Goal: Information Seeking & Learning: Learn about a topic

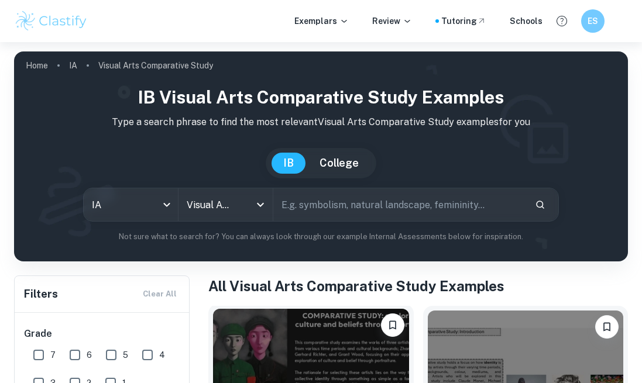
scroll to position [317, 0]
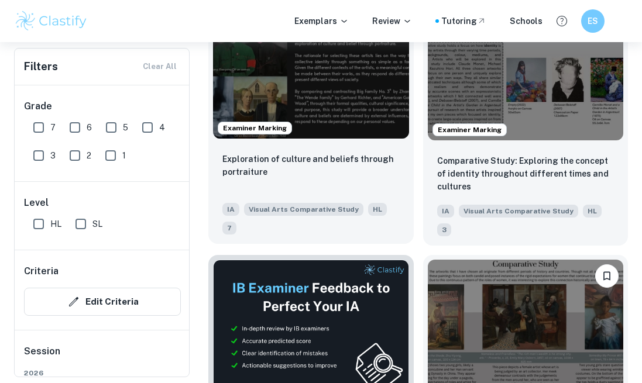
click at [304, 101] on img at bounding box center [311, 65] width 196 height 147
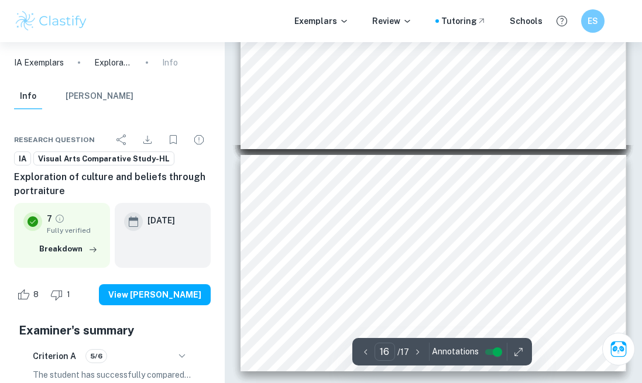
scroll to position [3399, 0]
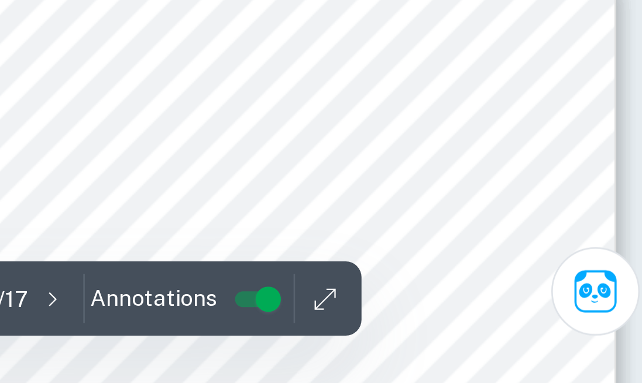
type input "17"
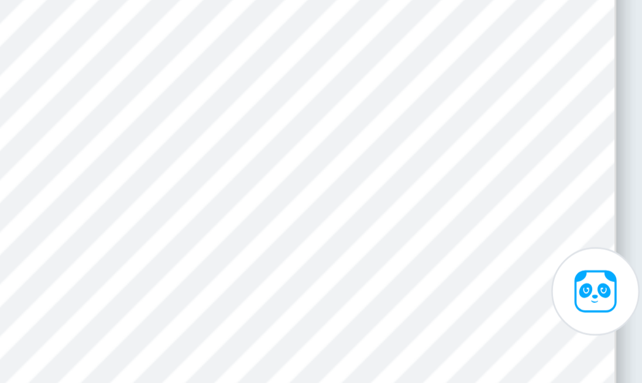
scroll to position [3517, 0]
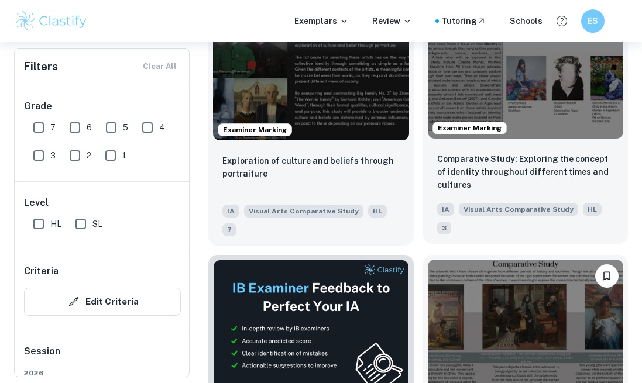
scroll to position [325, 0]
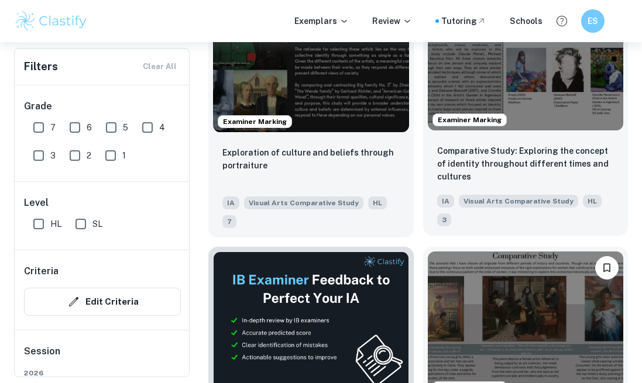
click at [549, 100] on img at bounding box center [525, 57] width 196 height 147
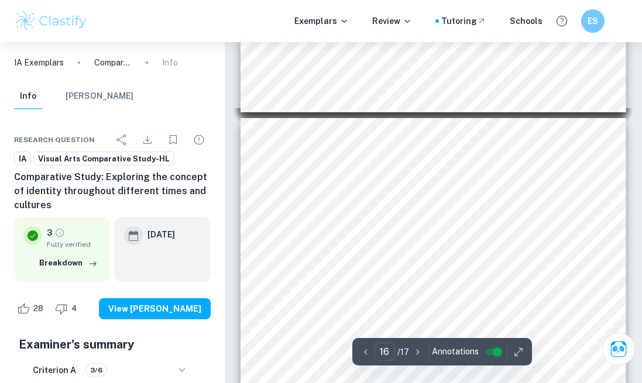
type input "17"
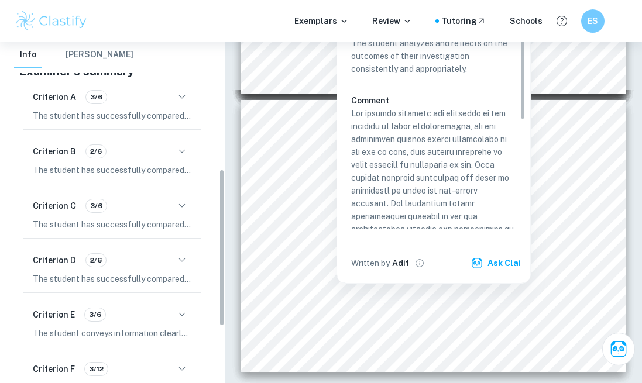
scroll to position [282, 0]
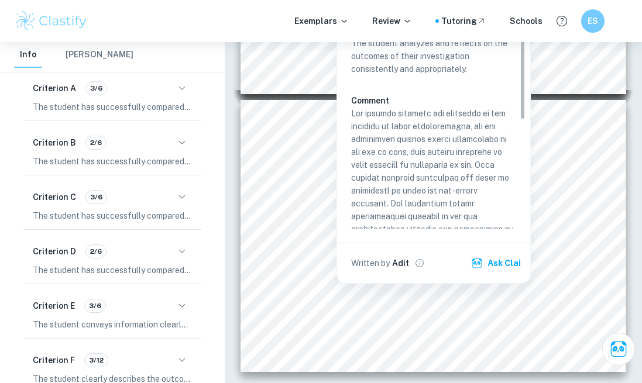
click at [182, 136] on icon "button" at bounding box center [182, 143] width 14 height 14
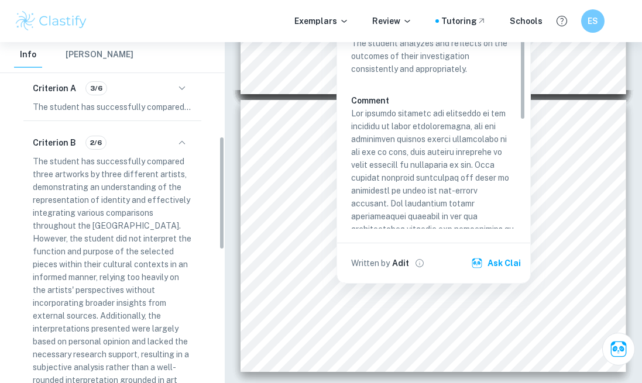
click at [181, 137] on icon "button" at bounding box center [182, 143] width 14 height 14
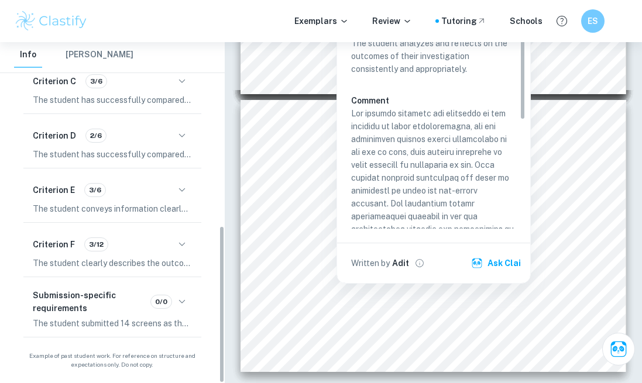
scroll to position [398, 0]
click at [182, 300] on icon "button" at bounding box center [182, 302] width 14 height 14
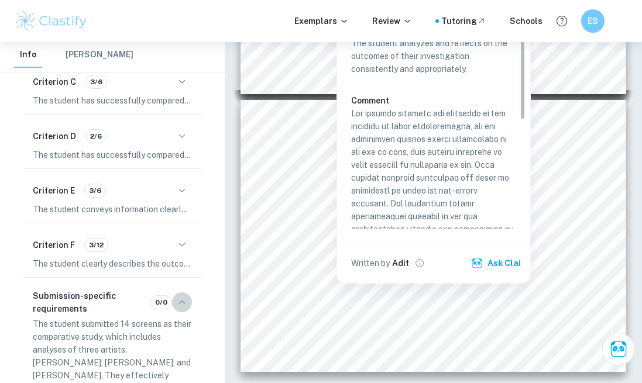
click at [182, 300] on icon "button" at bounding box center [182, 302] width 6 height 4
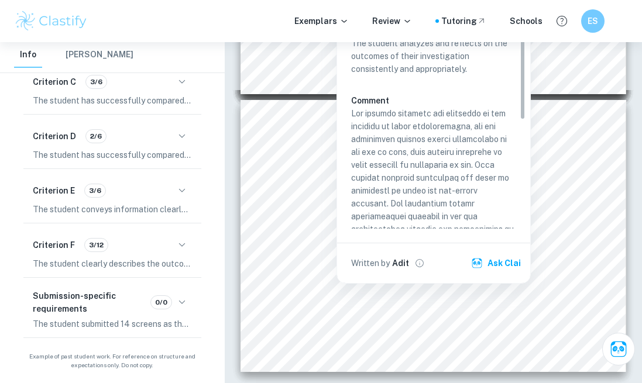
click at [186, 248] on icon "button" at bounding box center [182, 245] width 14 height 14
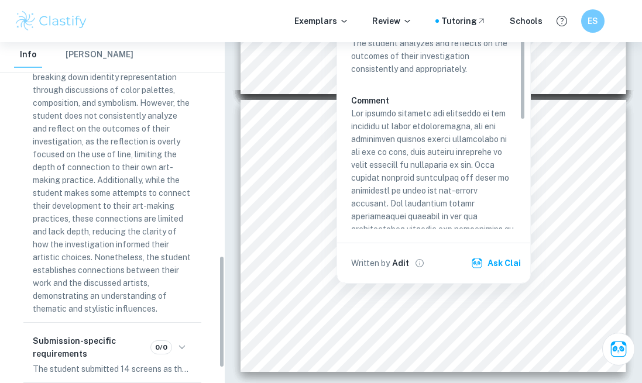
scroll to position [649, 0]
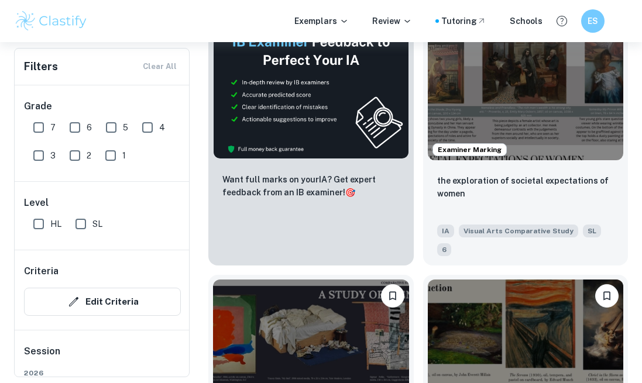
scroll to position [567, 0]
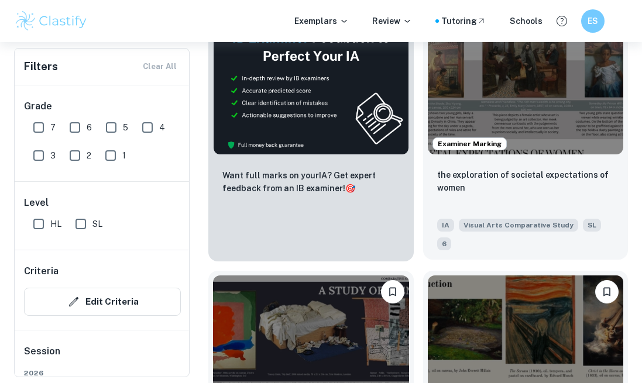
click at [516, 103] on img at bounding box center [525, 81] width 196 height 147
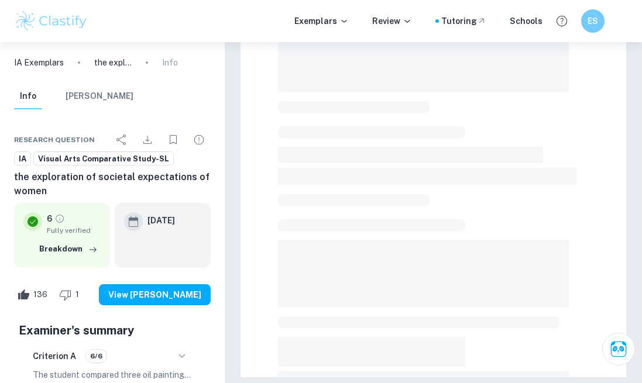
scroll to position [215, 0]
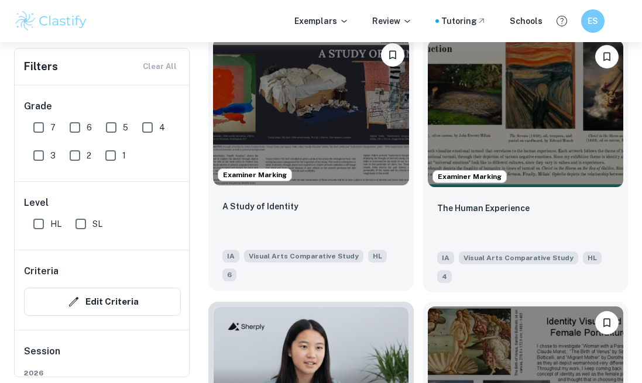
scroll to position [799, 0]
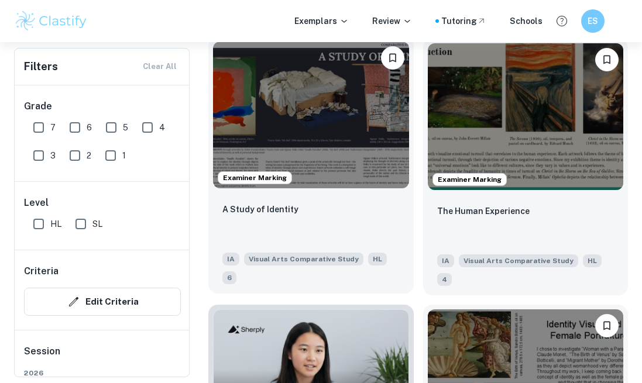
click at [355, 143] on img at bounding box center [311, 115] width 196 height 147
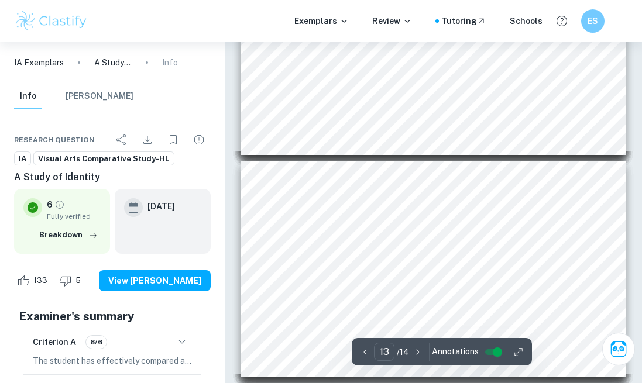
type input "14"
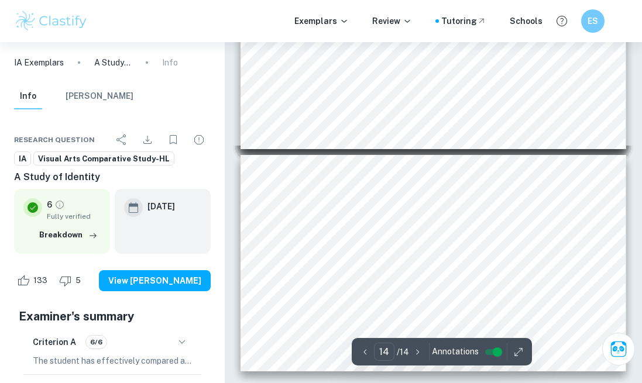
scroll to position [2788, 0]
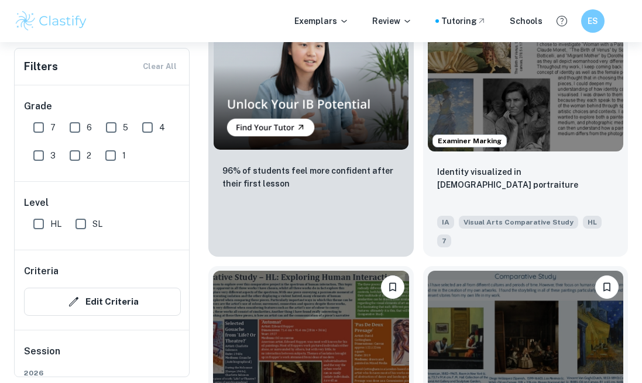
scroll to position [1105, 0]
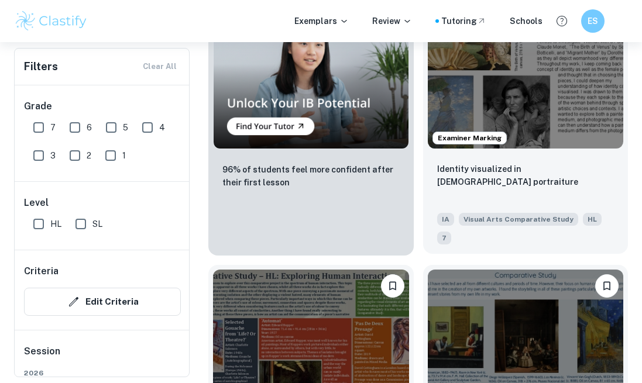
click at [499, 106] on img at bounding box center [525, 75] width 196 height 147
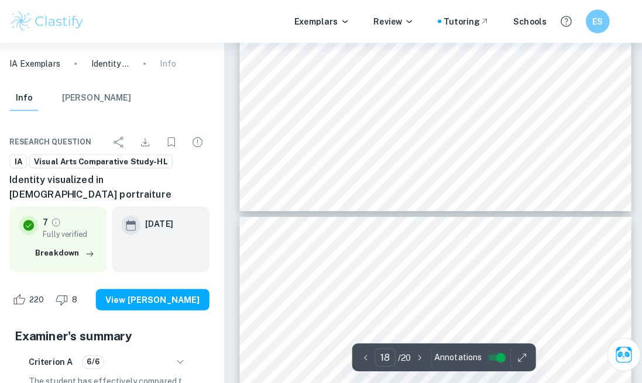
scroll to position [4871, 0]
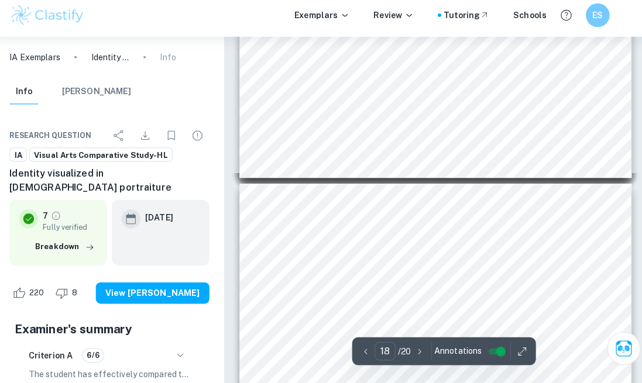
type input "19"
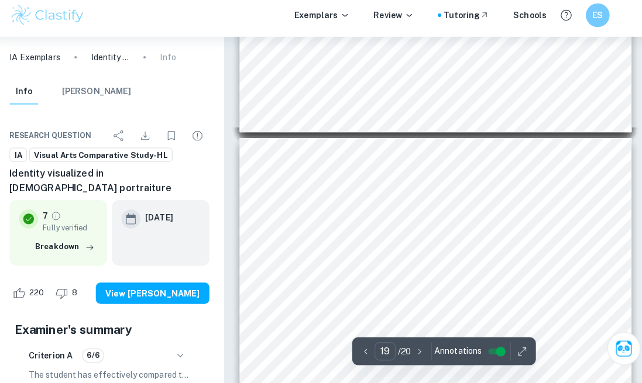
scroll to position [4976, 0]
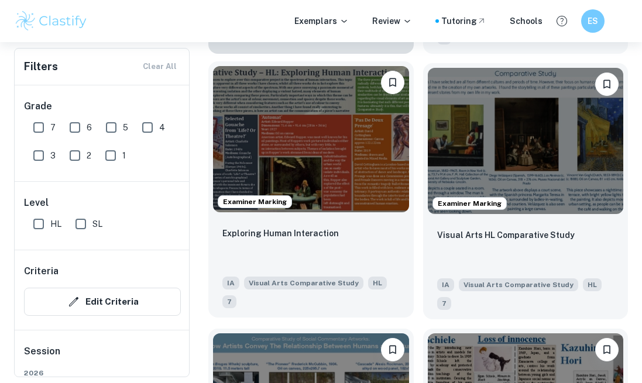
scroll to position [1309, 0]
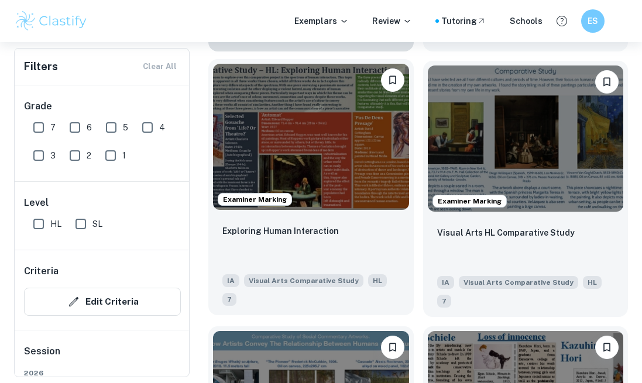
click at [336, 155] on img at bounding box center [311, 137] width 196 height 147
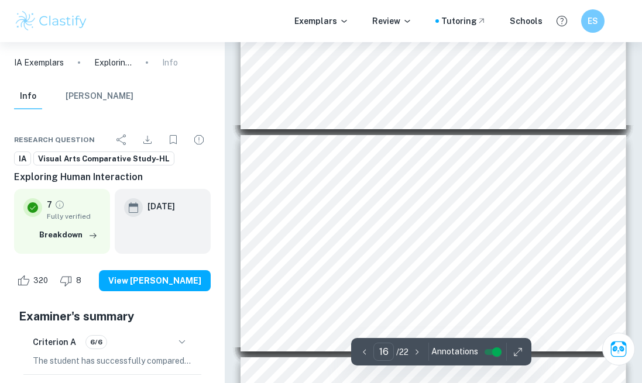
scroll to position [3317, 0]
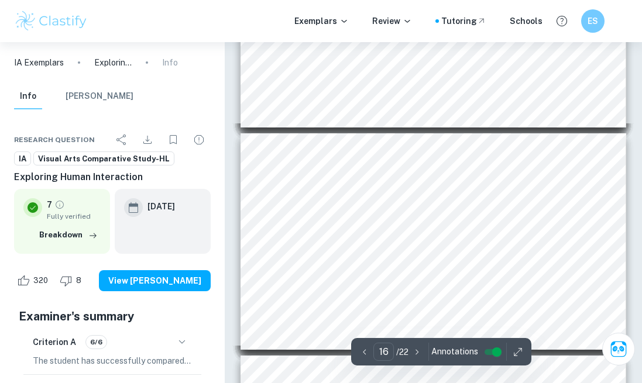
drag, startPoint x: 625, startPoint y: 196, endPoint x: 307, endPoint y: 258, distance: 324.0
click at [308, 258] on div "Connections to my own work: Over the course of the comparative study, the most …" at bounding box center [432, 241] width 385 height 216
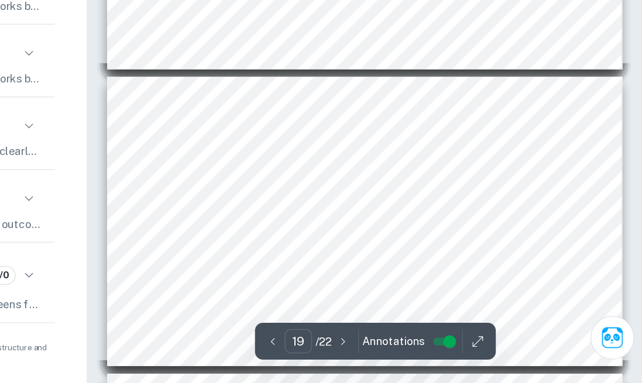
scroll to position [4037, 0]
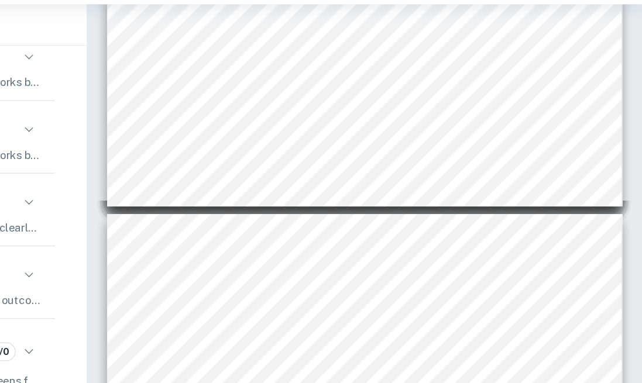
type input "20"
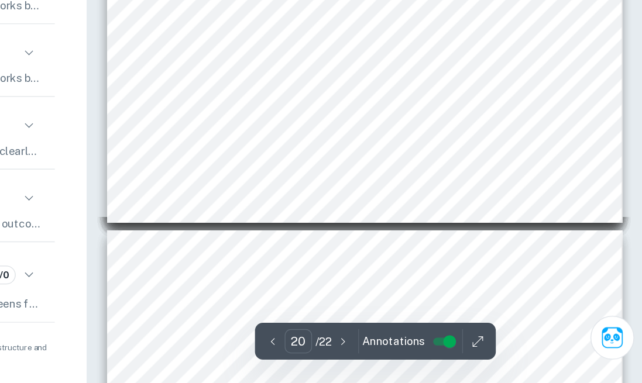
scroll to position [4336, 0]
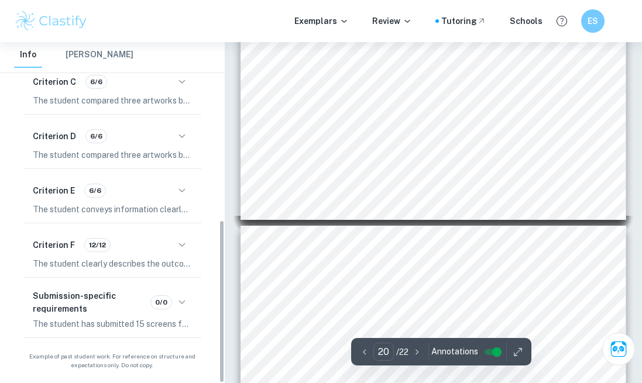
click at [195, 234] on div "Criterion F 12/12 The student clearly describes the outcomes of the investigati…" at bounding box center [112, 252] width 178 height 49
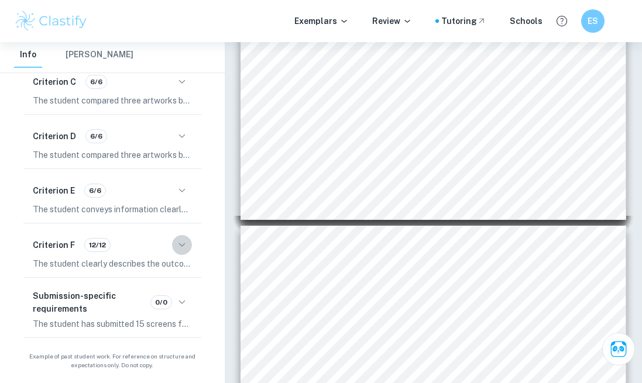
click at [184, 241] on icon "button" at bounding box center [182, 245] width 14 height 14
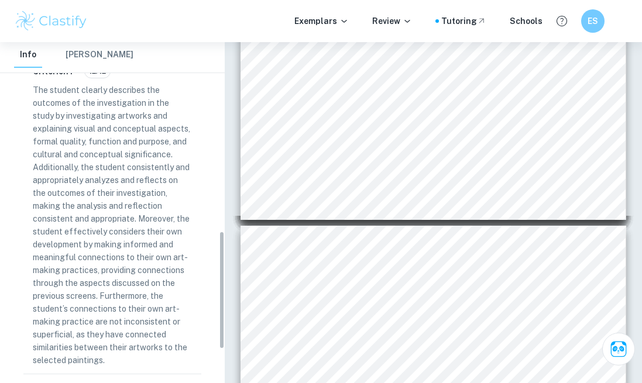
scroll to position [546, 0]
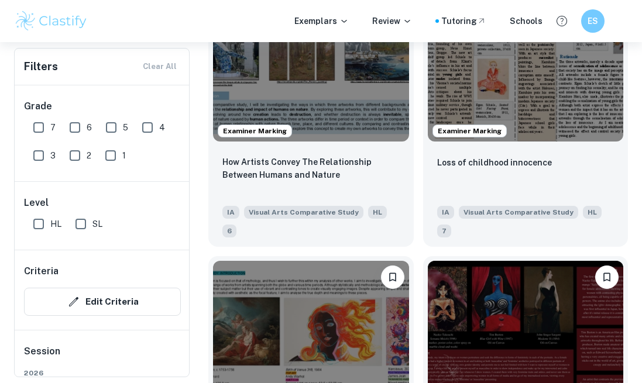
scroll to position [1651, 0]
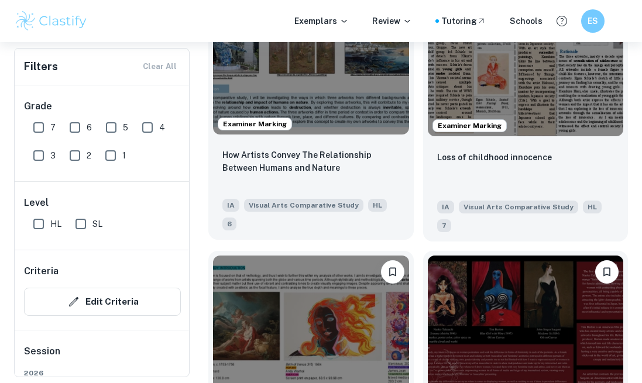
click at [355, 94] on img at bounding box center [311, 61] width 196 height 147
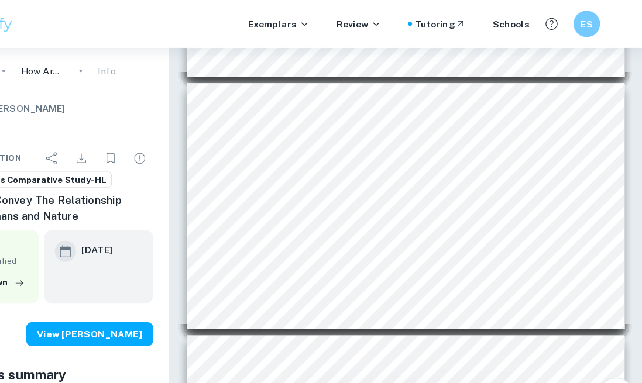
scroll to position [3665, 0]
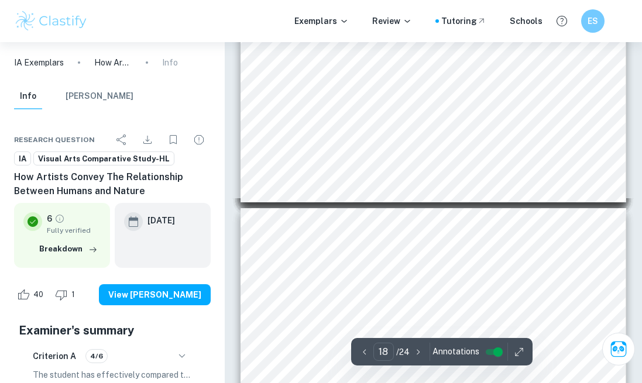
type input "19"
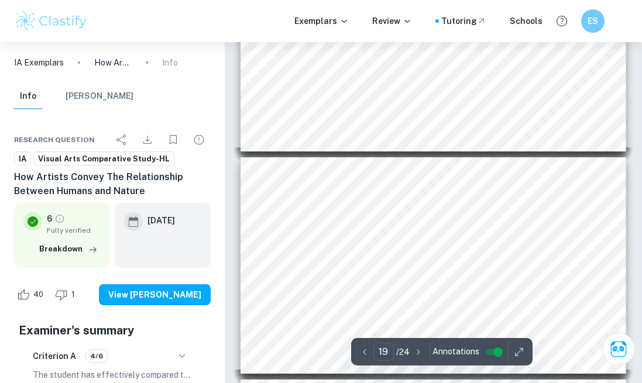
scroll to position [3981, 0]
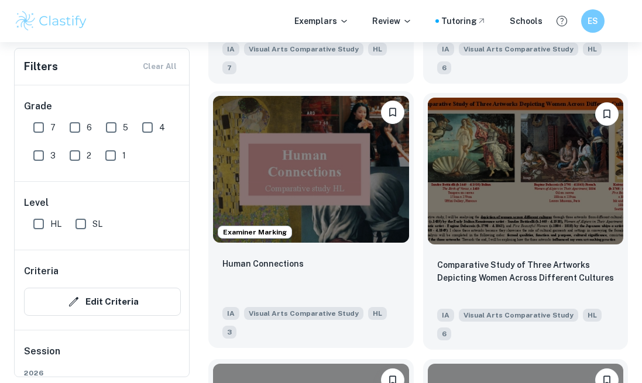
scroll to position [2346, 0]
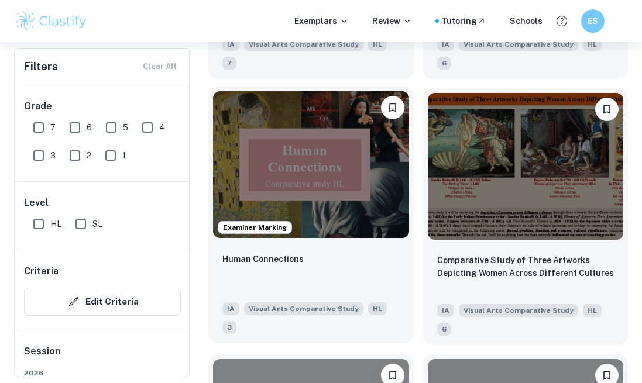
click at [364, 202] on img at bounding box center [311, 164] width 196 height 147
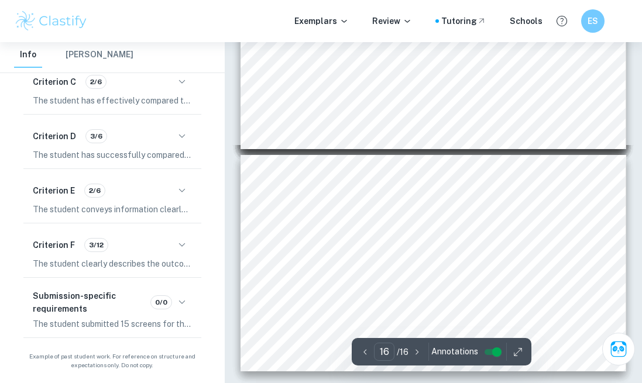
scroll to position [3296, 0]
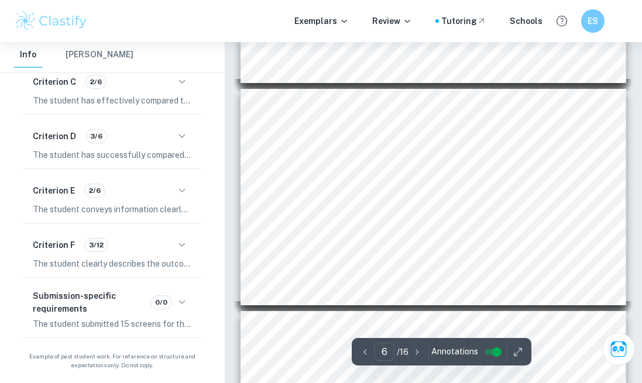
type input "5"
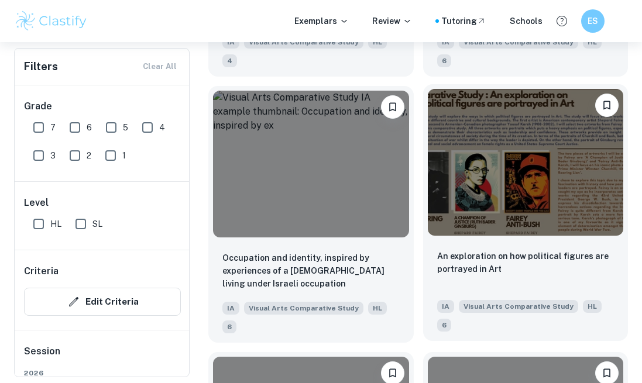
scroll to position [2881, 0]
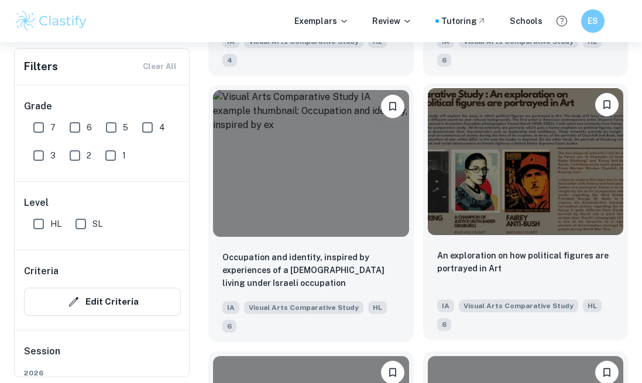
click at [510, 178] on img at bounding box center [525, 161] width 196 height 147
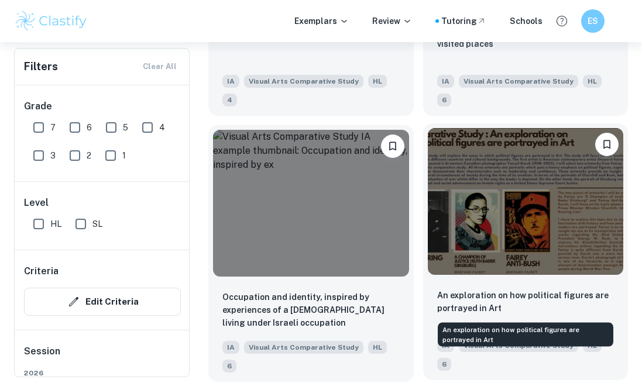
scroll to position [2840, 0]
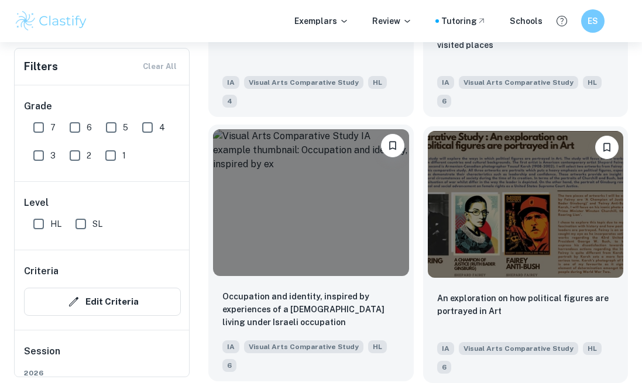
click at [347, 249] on img at bounding box center [311, 202] width 196 height 147
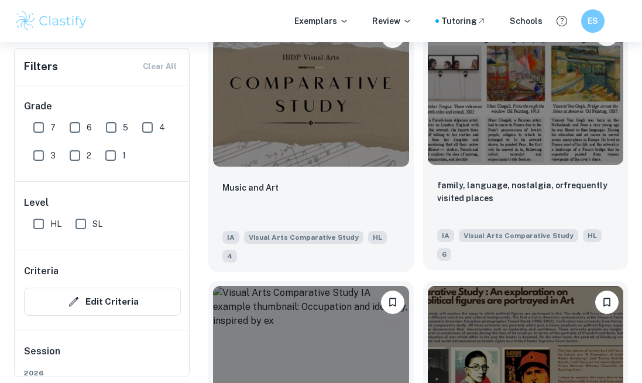
scroll to position [2680, 0]
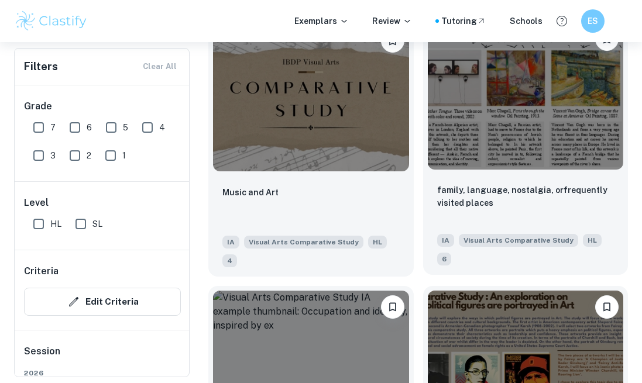
click at [497, 159] on img at bounding box center [525, 96] width 196 height 147
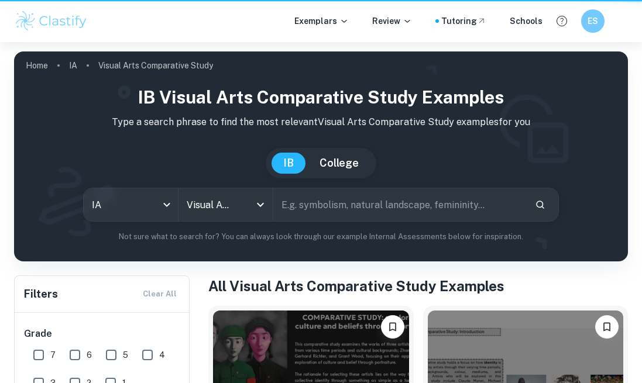
scroll to position [2680, 0]
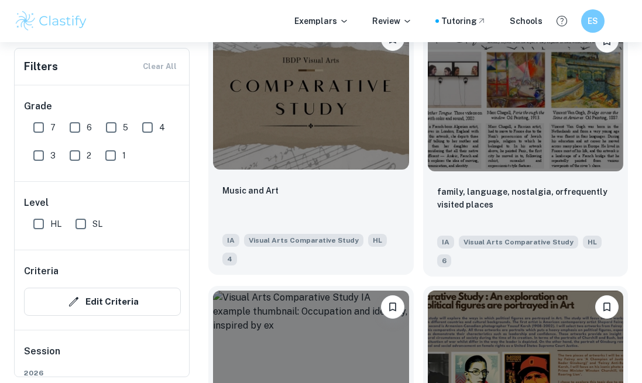
click at [322, 119] on img at bounding box center [311, 96] width 196 height 147
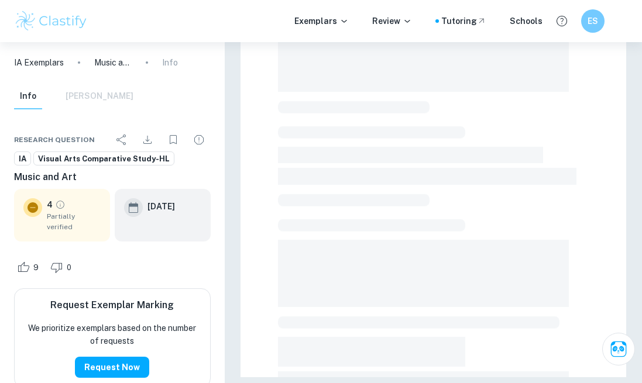
scroll to position [215, 0]
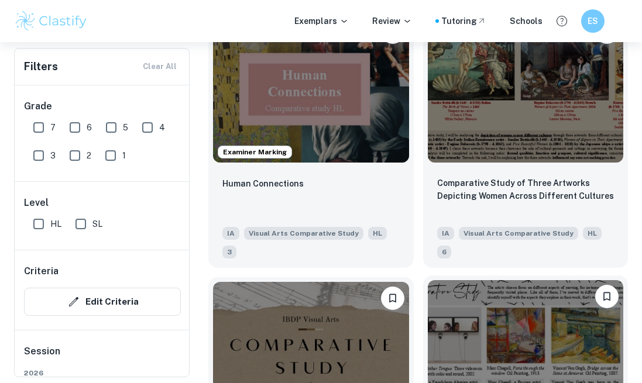
scroll to position [2388, 0]
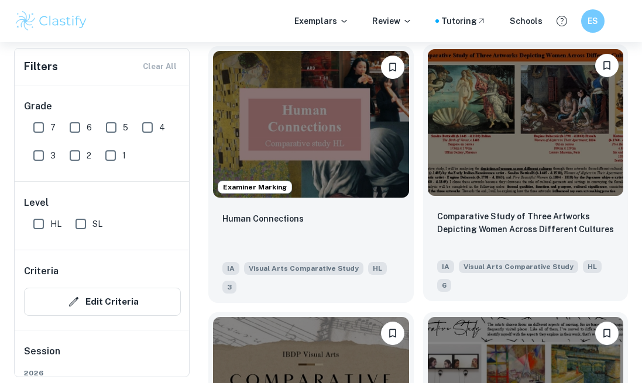
click at [491, 129] on img at bounding box center [525, 122] width 196 height 147
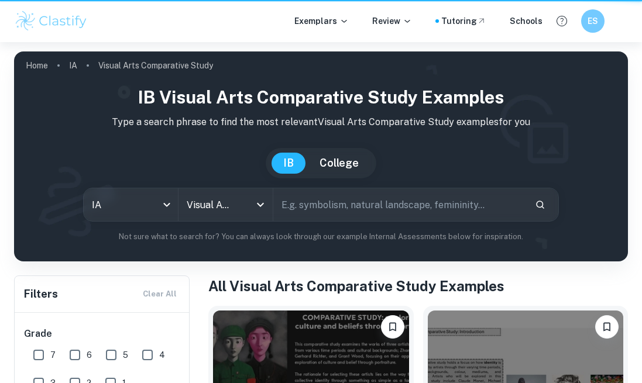
scroll to position [2388, 0]
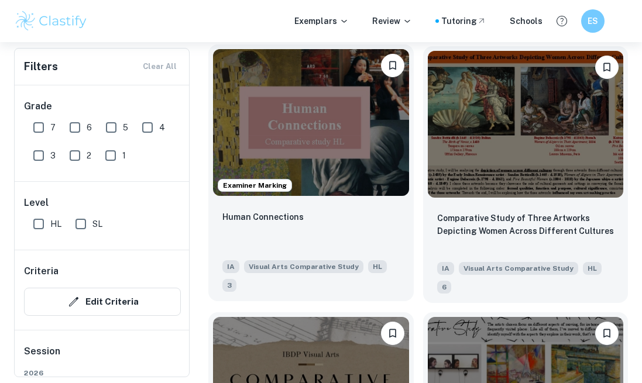
click at [325, 164] on img at bounding box center [311, 122] width 196 height 147
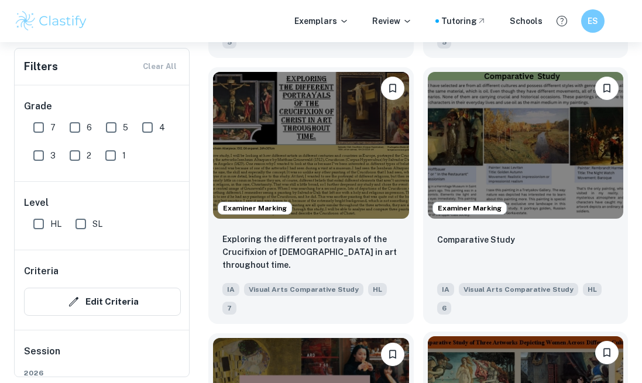
scroll to position [2082, 0]
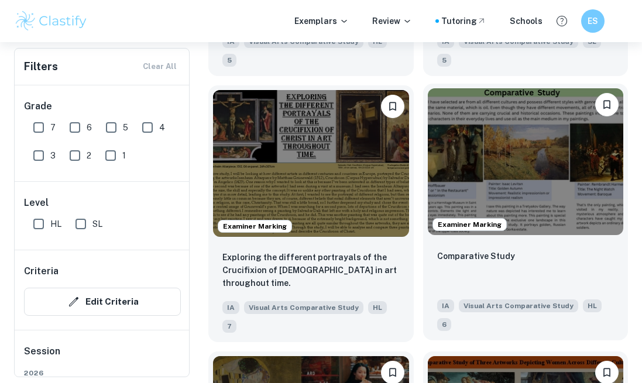
click at [520, 184] on img at bounding box center [525, 161] width 196 height 147
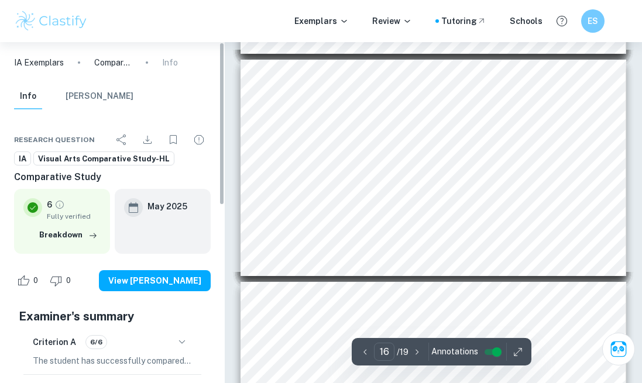
type input "17"
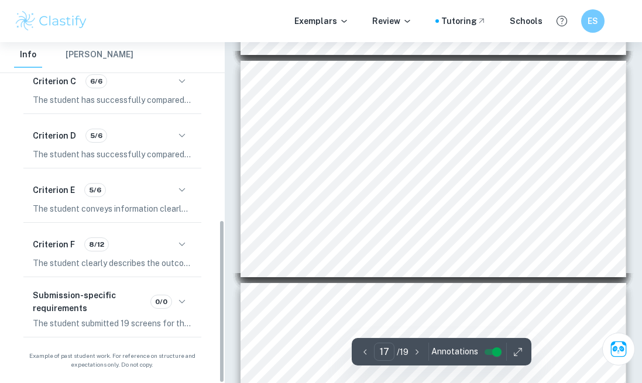
scroll to position [370, 0]
click at [186, 242] on icon "button" at bounding box center [182, 245] width 14 height 14
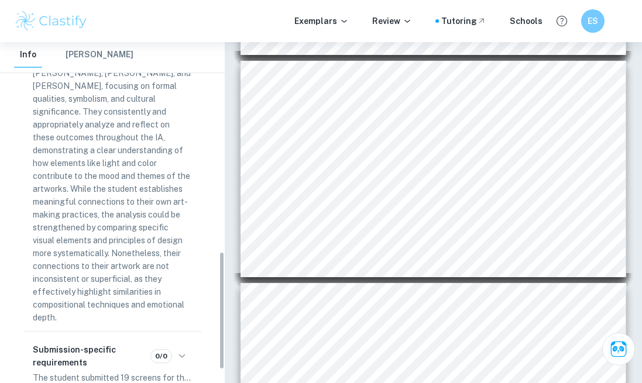
scroll to position [606, 0]
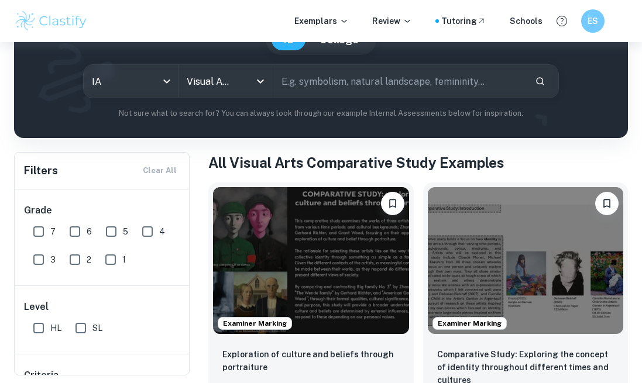
scroll to position [122, 0]
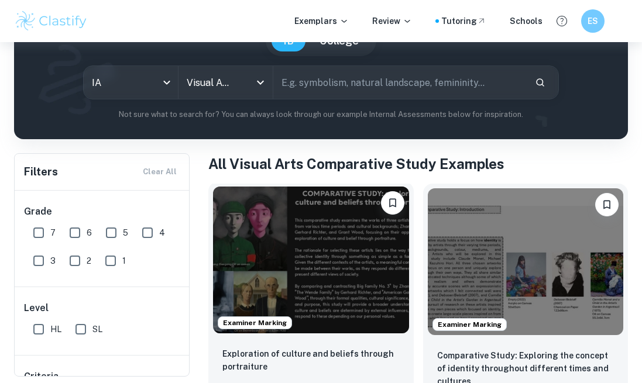
click at [270, 226] on img at bounding box center [311, 260] width 196 height 147
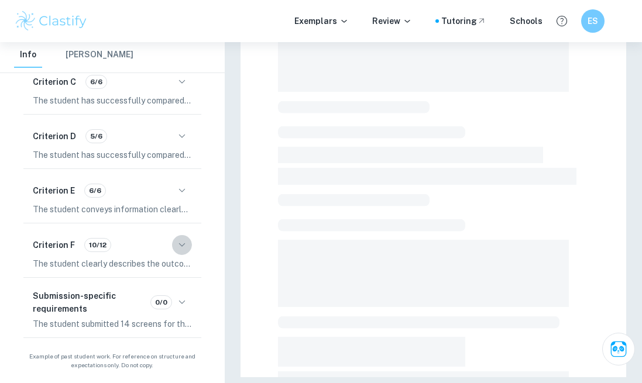
click at [182, 247] on icon "button" at bounding box center [182, 245] width 14 height 14
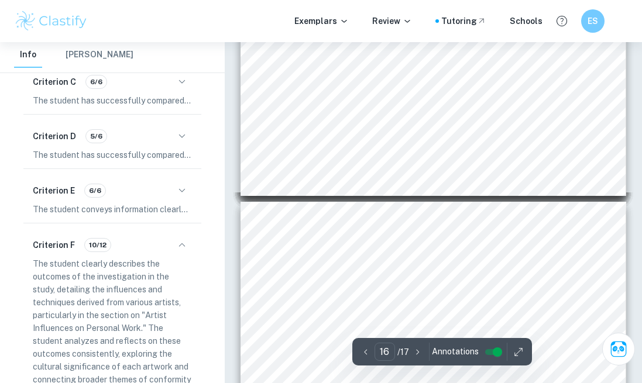
type input "15"
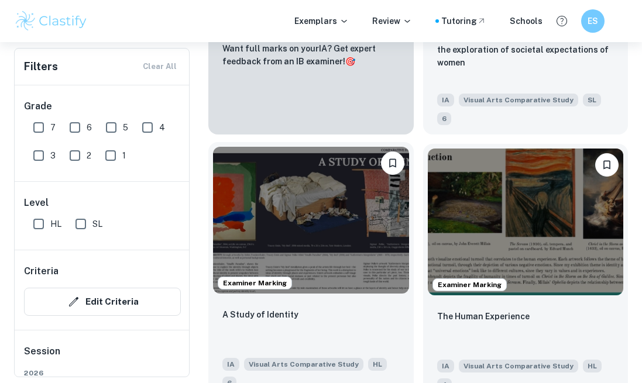
click at [312, 220] on img at bounding box center [311, 220] width 196 height 147
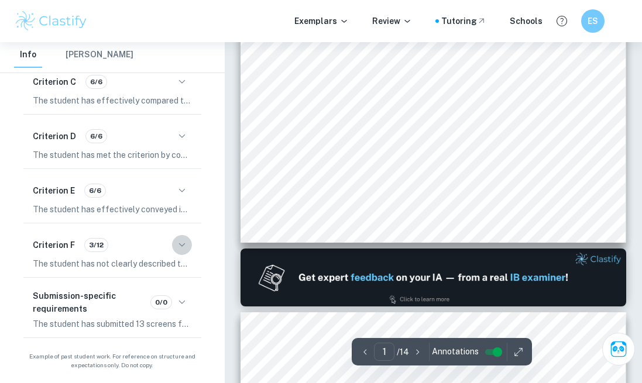
click at [182, 239] on icon "button" at bounding box center [182, 245] width 14 height 14
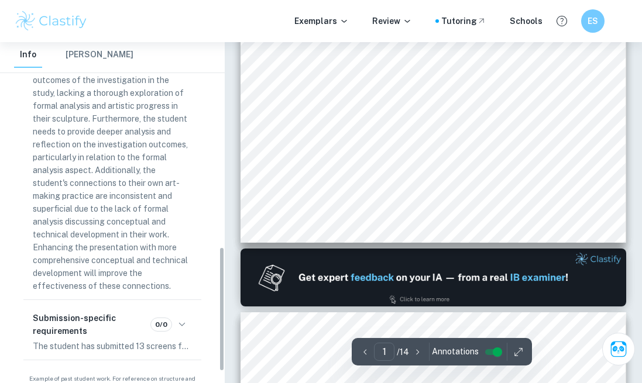
scroll to position [568, 0]
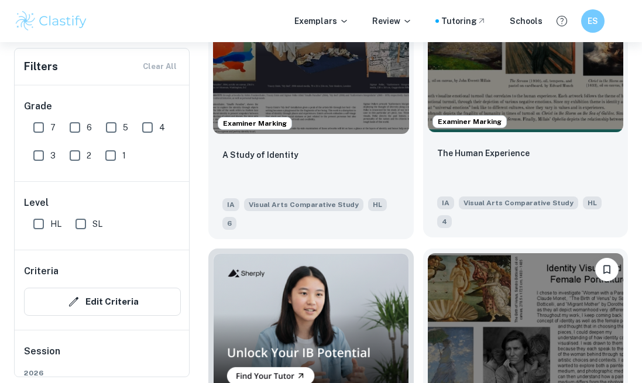
scroll to position [833, 0]
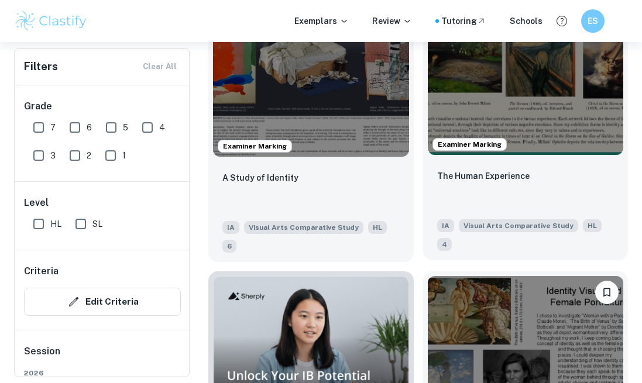
click at [496, 80] on img at bounding box center [525, 81] width 196 height 147
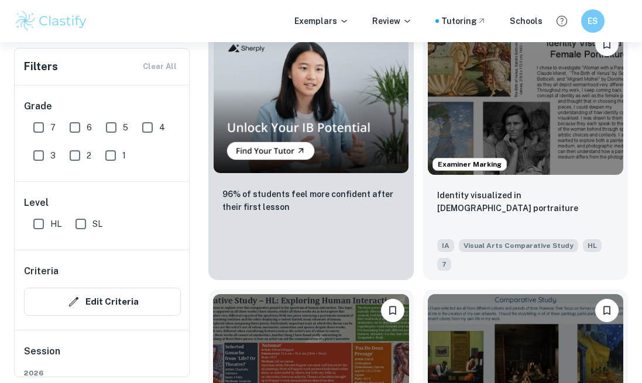
scroll to position [1060, 0]
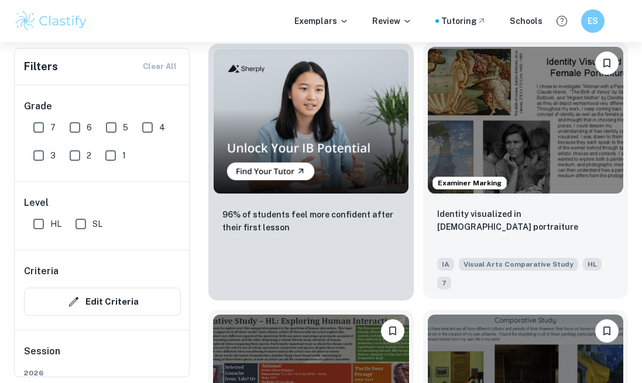
click at [511, 146] on img at bounding box center [525, 120] width 196 height 147
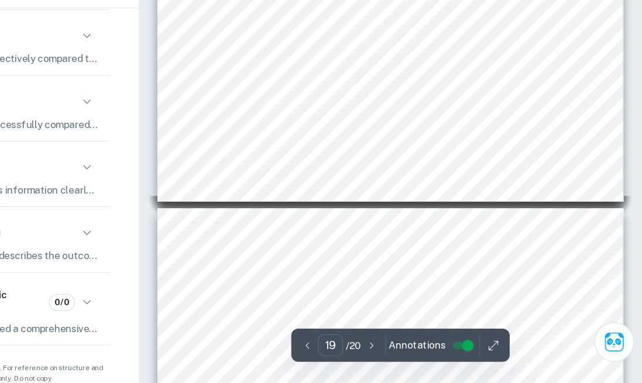
type input "20"
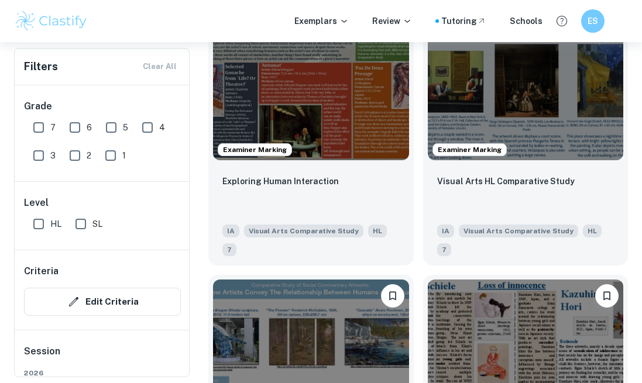
scroll to position [1362, 0]
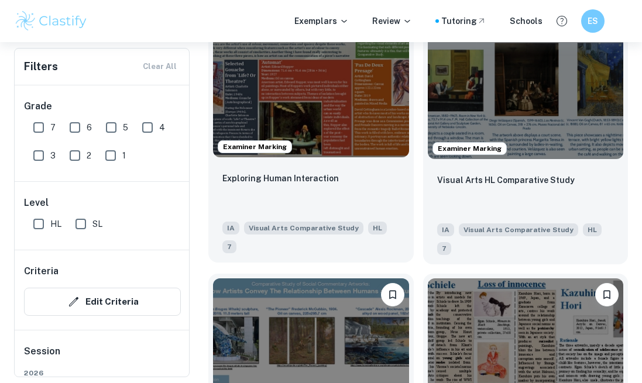
click at [296, 85] on img at bounding box center [311, 84] width 196 height 147
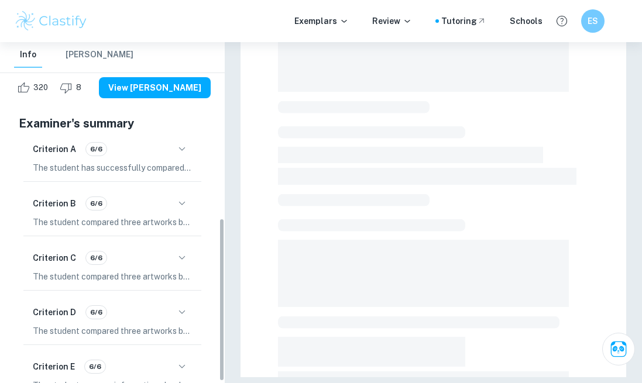
scroll to position [370, 0]
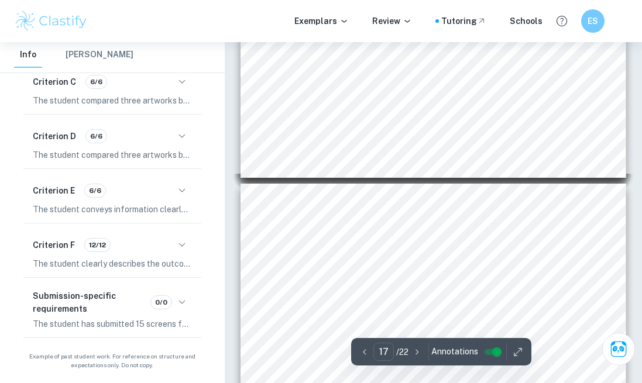
type input "16"
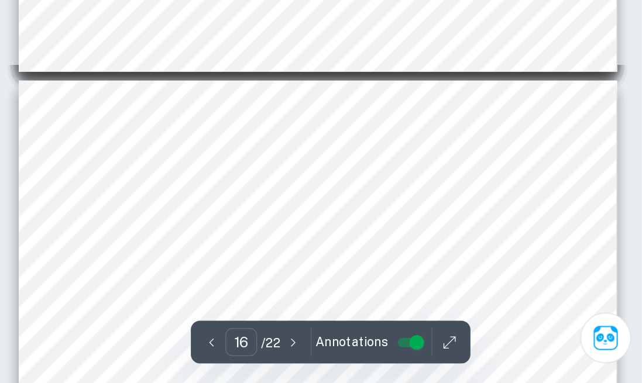
scroll to position [3268, 0]
